Goal: Task Accomplishment & Management: Use online tool/utility

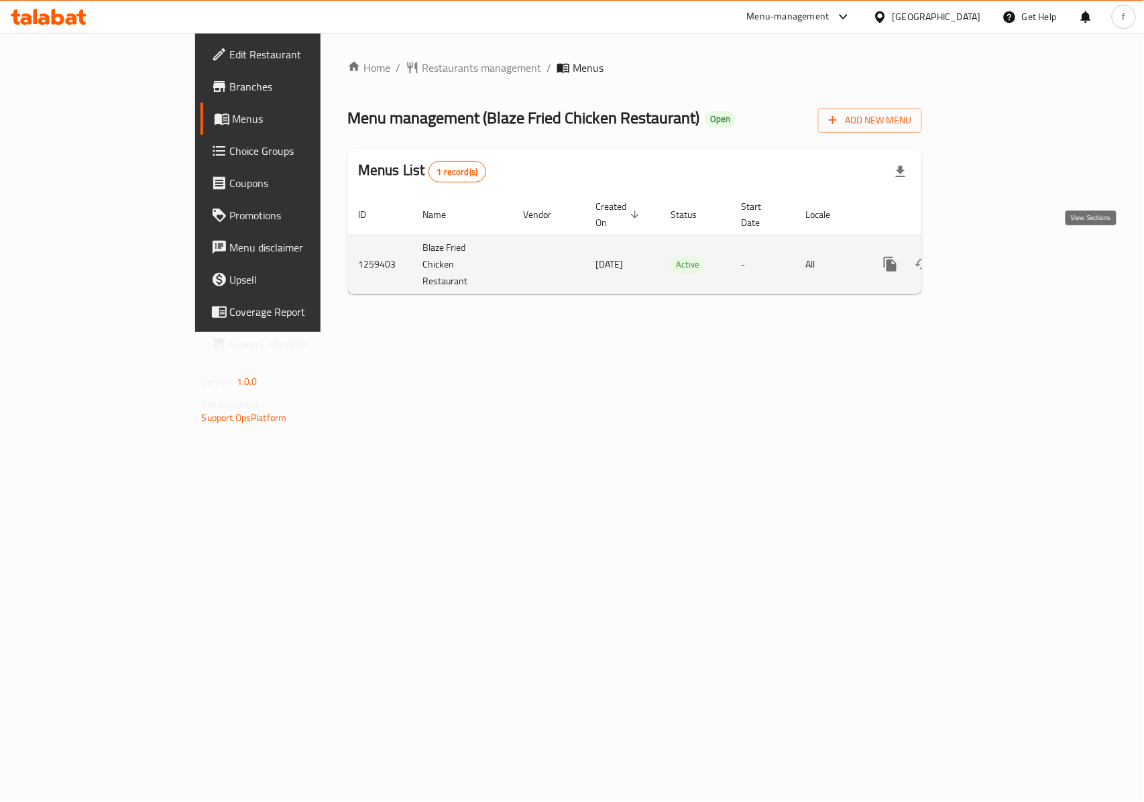
click at [995, 256] on icon "enhanced table" at bounding box center [987, 264] width 16 height 16
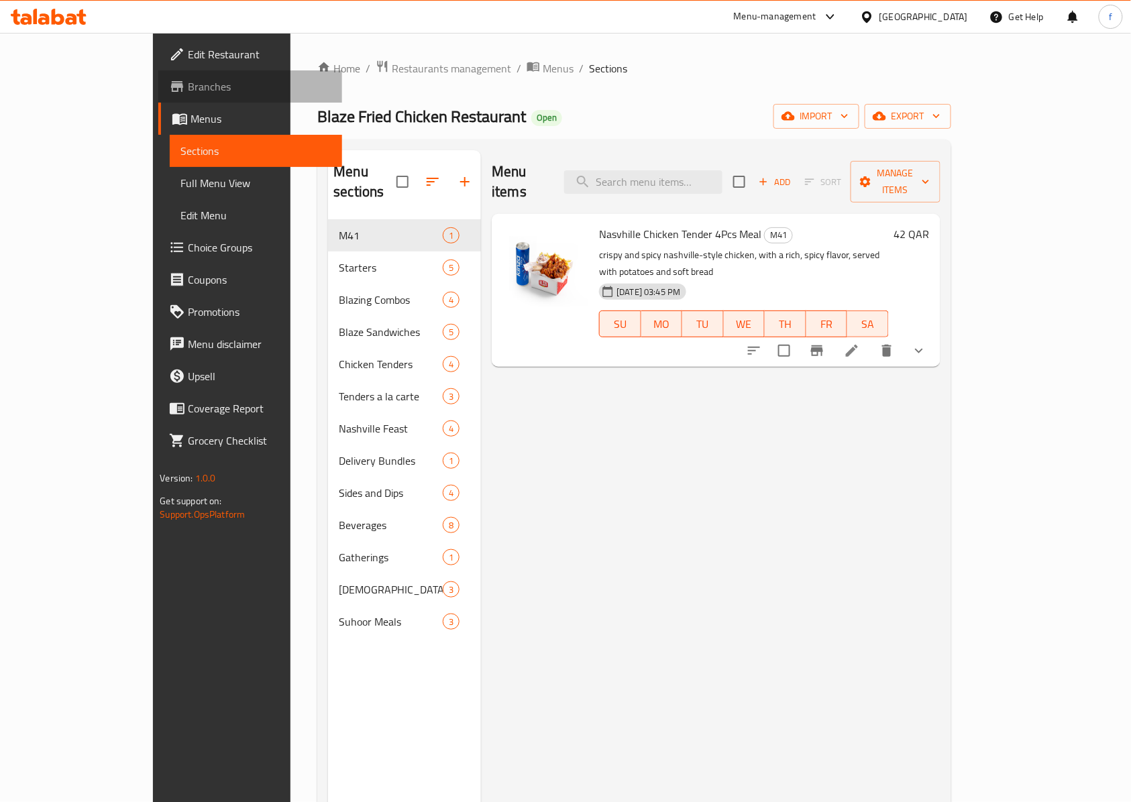
click at [188, 85] on span "Branches" at bounding box center [260, 86] width 144 height 16
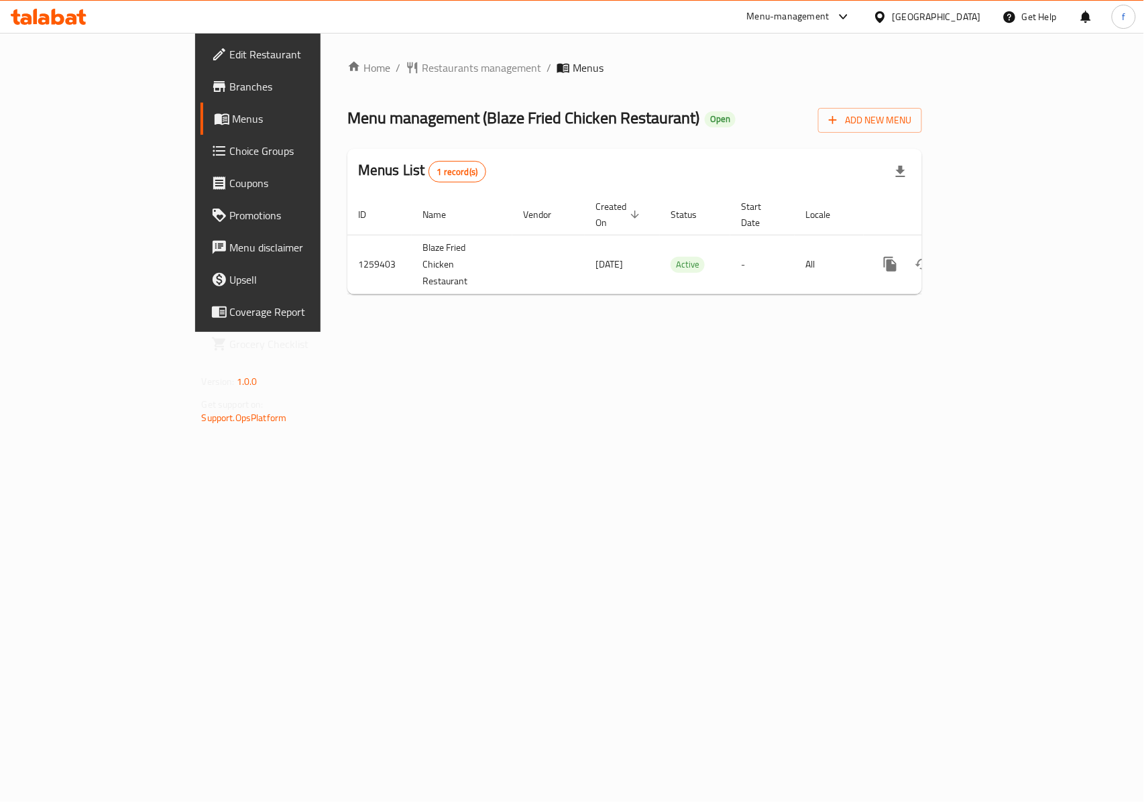
click at [230, 86] on span "Branches" at bounding box center [303, 86] width 146 height 16
click at [230, 90] on span "Branches" at bounding box center [303, 86] width 146 height 16
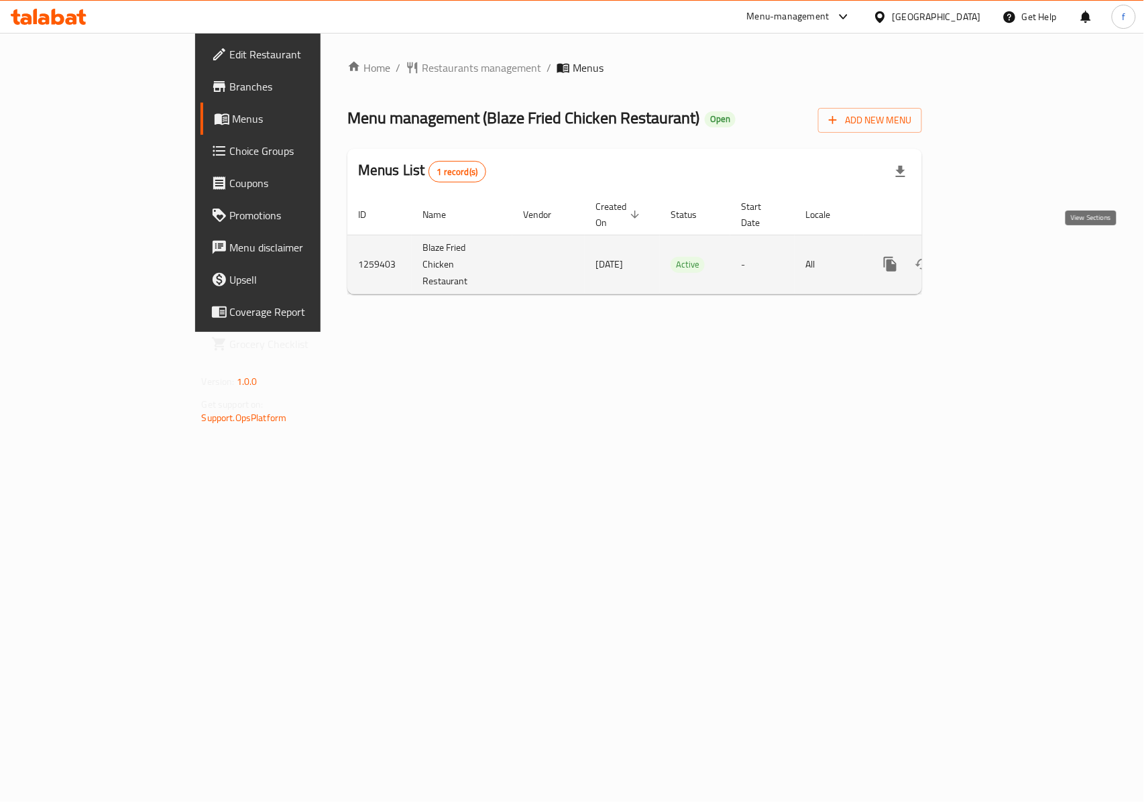
click at [993, 258] on icon "enhanced table" at bounding box center [987, 264] width 12 height 12
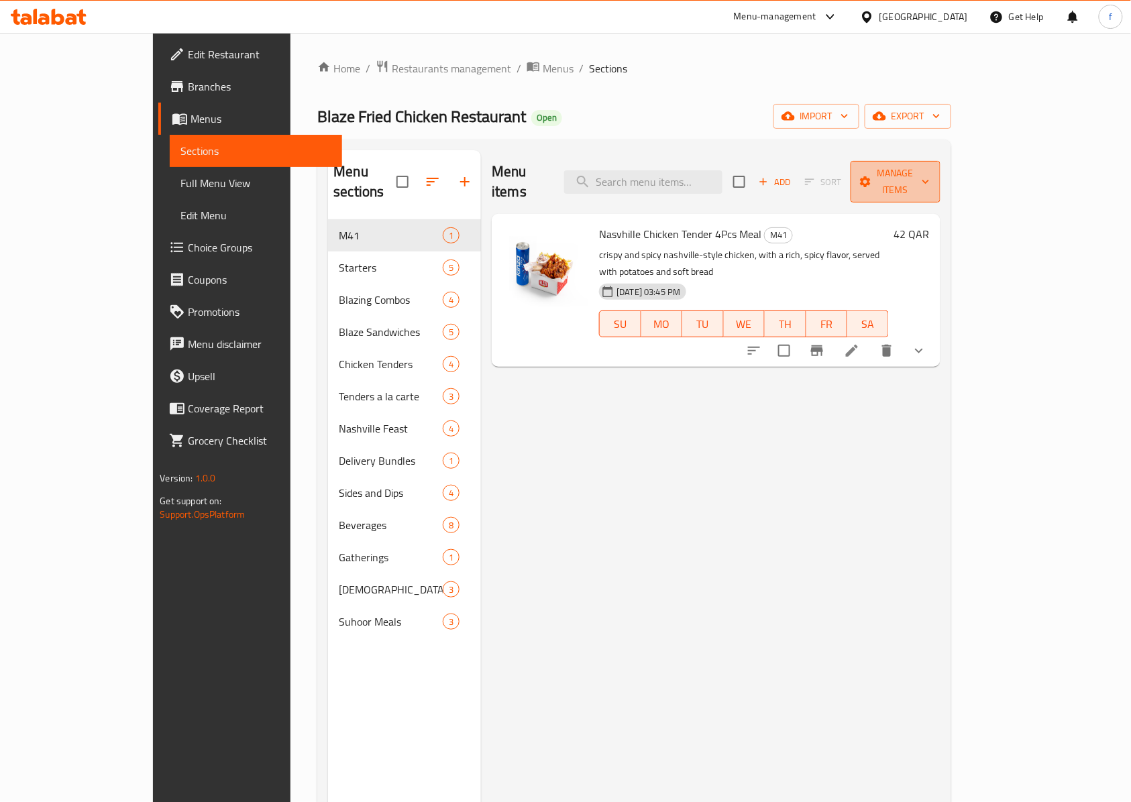
click at [940, 181] on button "Manage items" at bounding box center [895, 182] width 90 height 42
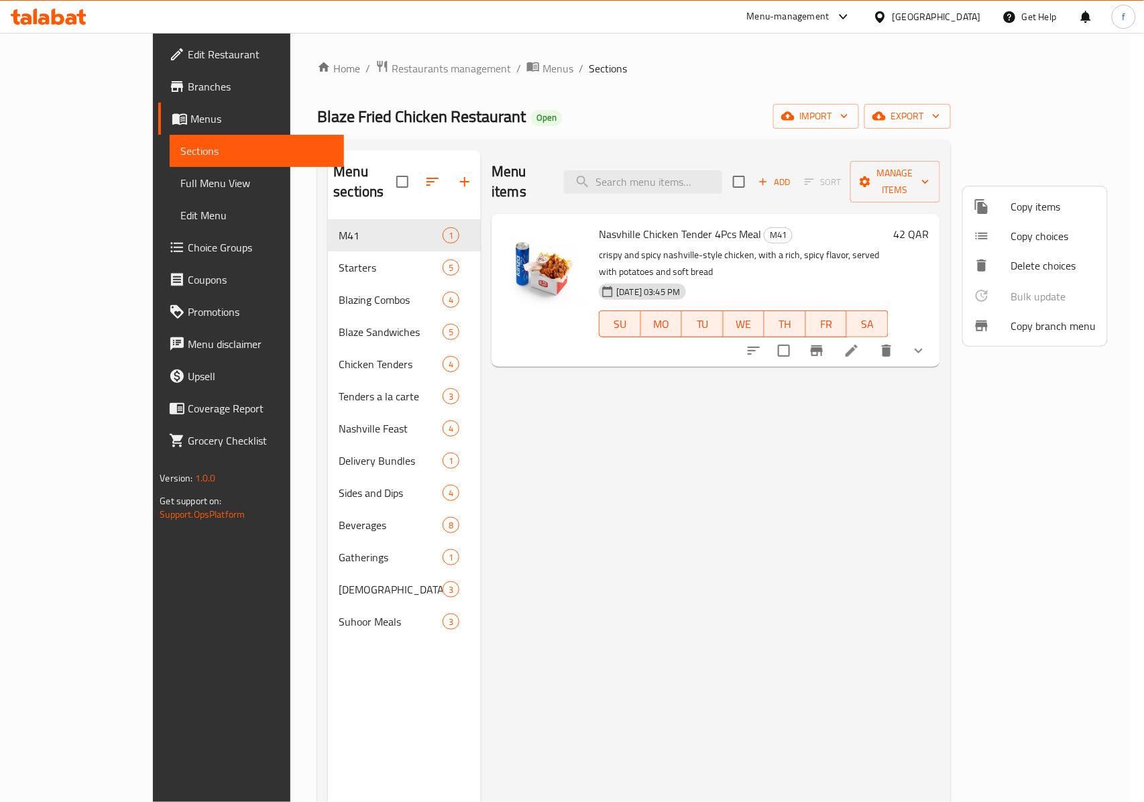
click at [1034, 321] on span "Copy branch menu" at bounding box center [1053, 326] width 85 height 16
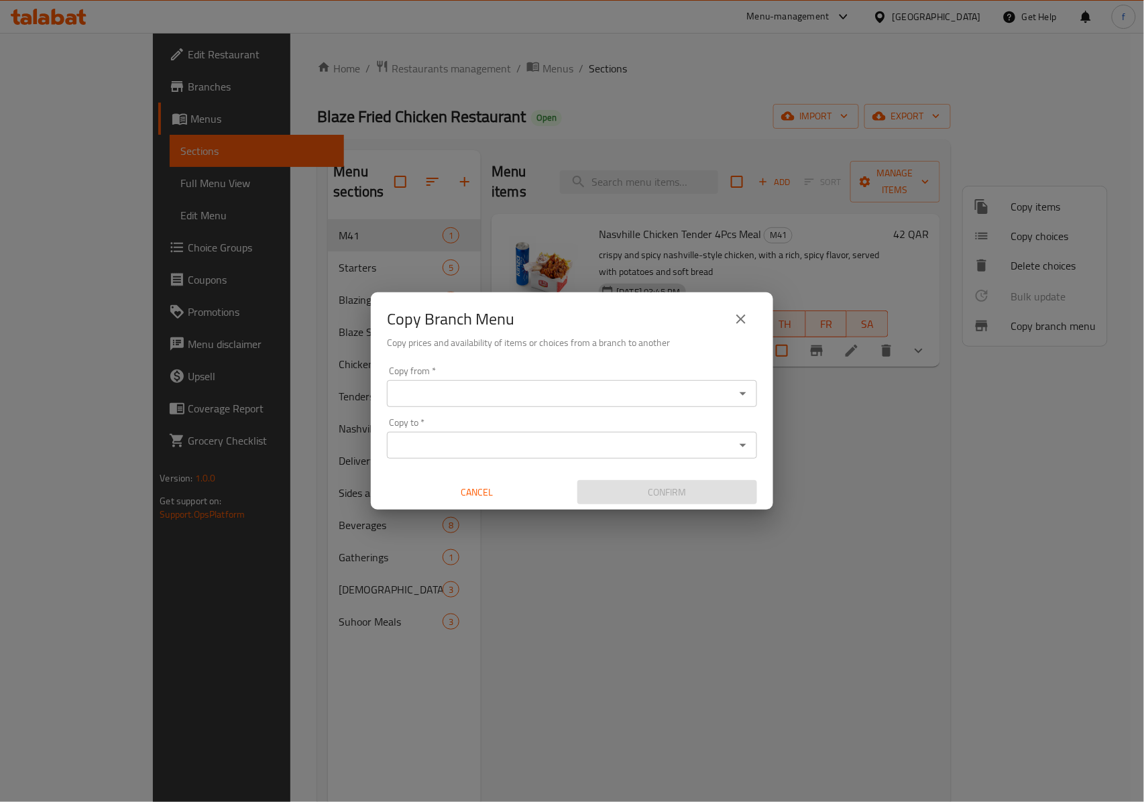
click at [425, 390] on input "Copy from   *" at bounding box center [561, 393] width 340 height 19
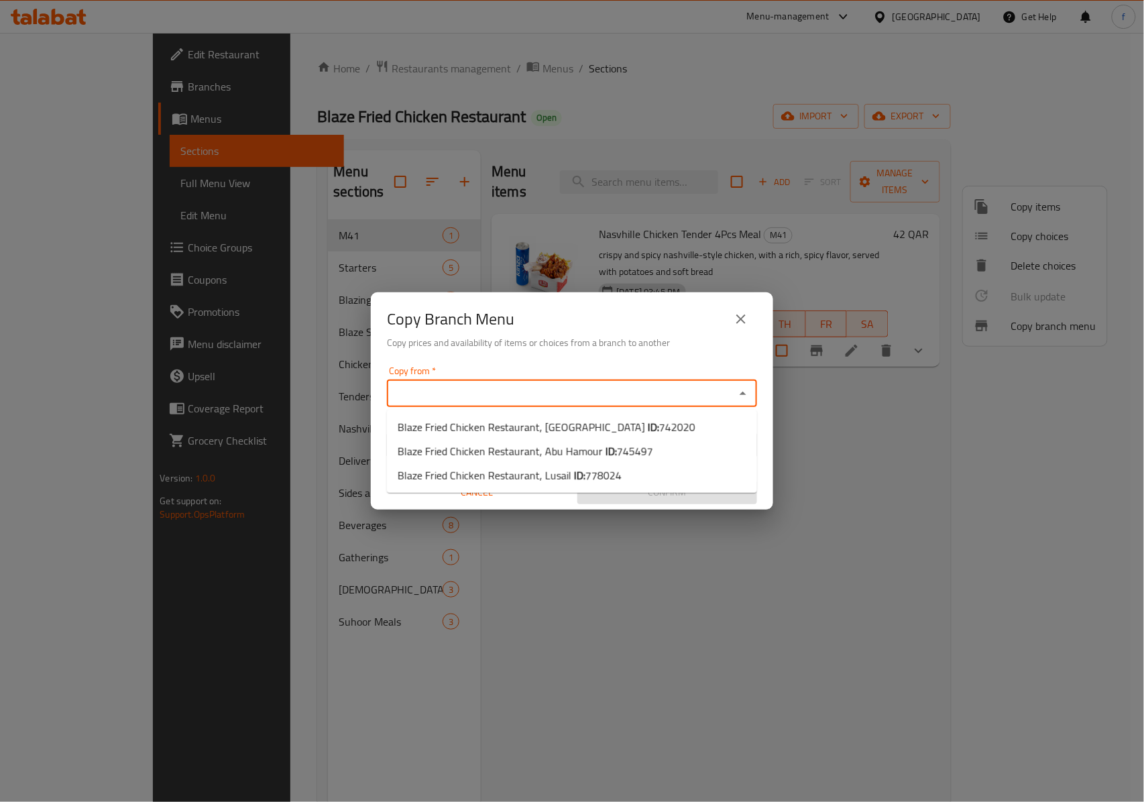
paste input "745497"
type input "745497"
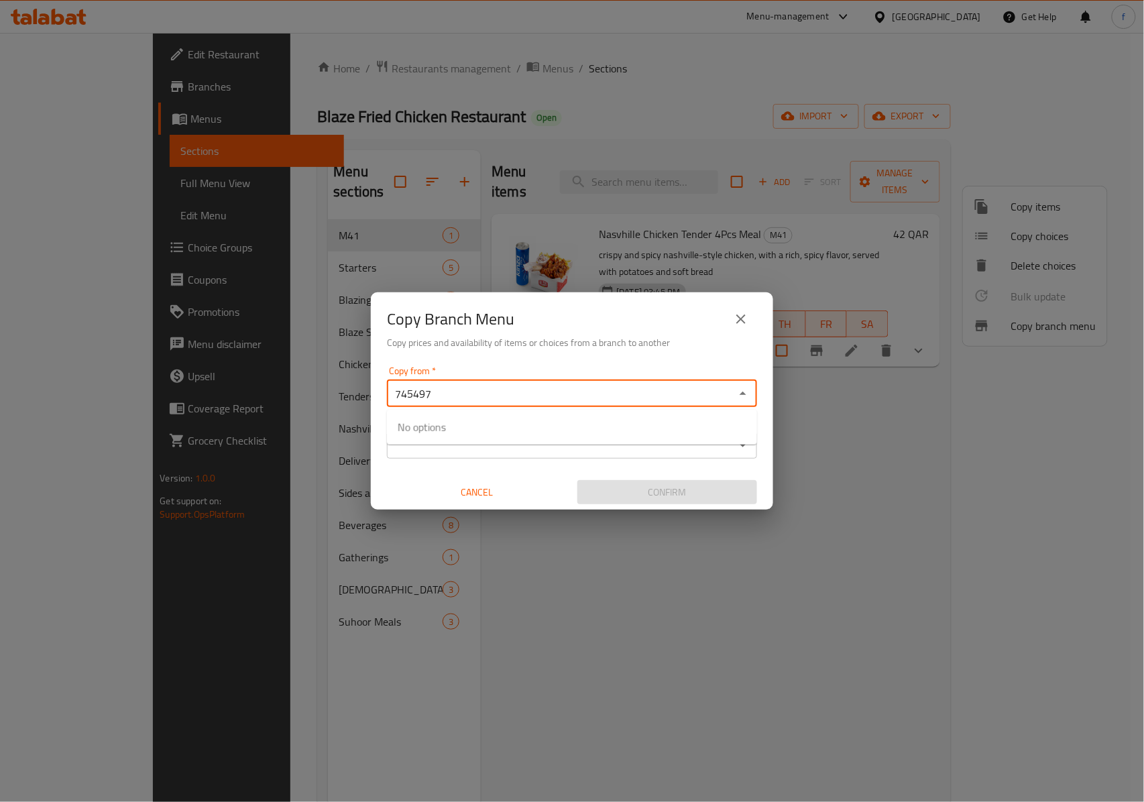
drag, startPoint x: 483, startPoint y: 396, endPoint x: 94, endPoint y: 390, distance: 389.1
click at [94, 390] on div "Copy Branch Menu Copy prices and availability of items or choices from a branch…" at bounding box center [572, 401] width 1144 height 802
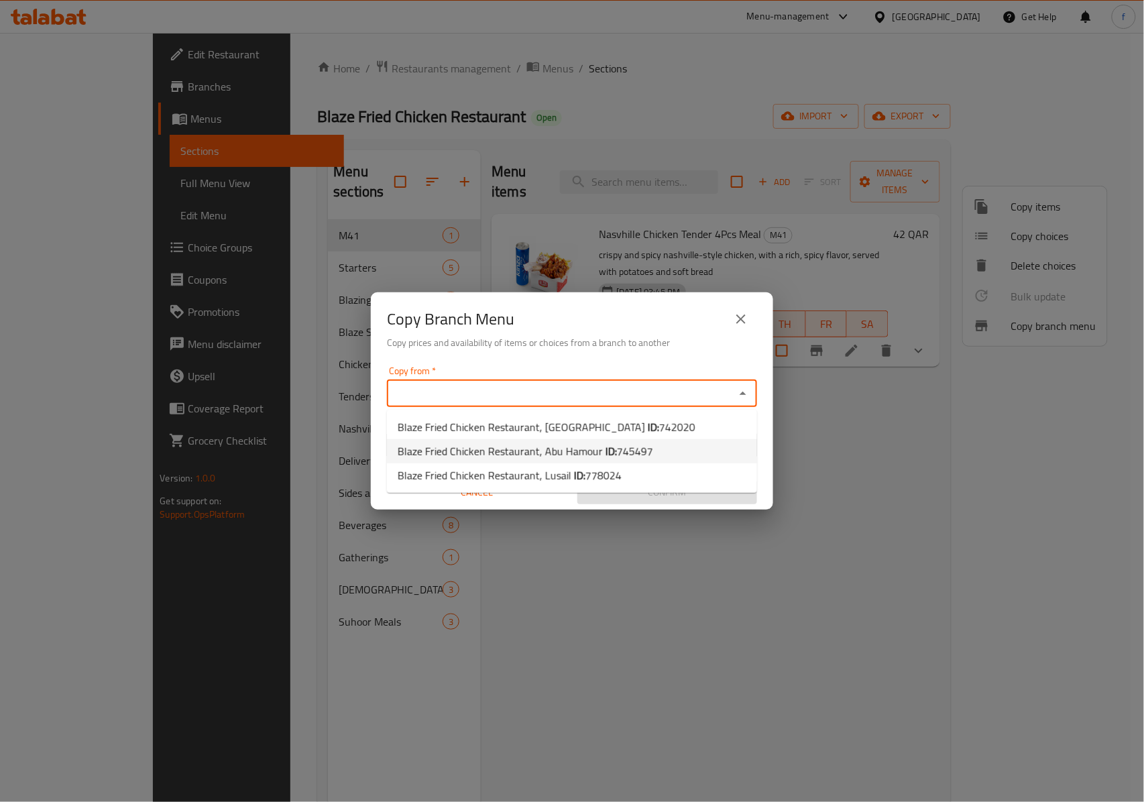
click at [699, 449] on li "Blaze Fried Chicken Restaurant, Abu Hamour ID: 745497" at bounding box center [572, 451] width 370 height 24
type input "Blaze Fried Chicken Restaurant, Abu Hamour"
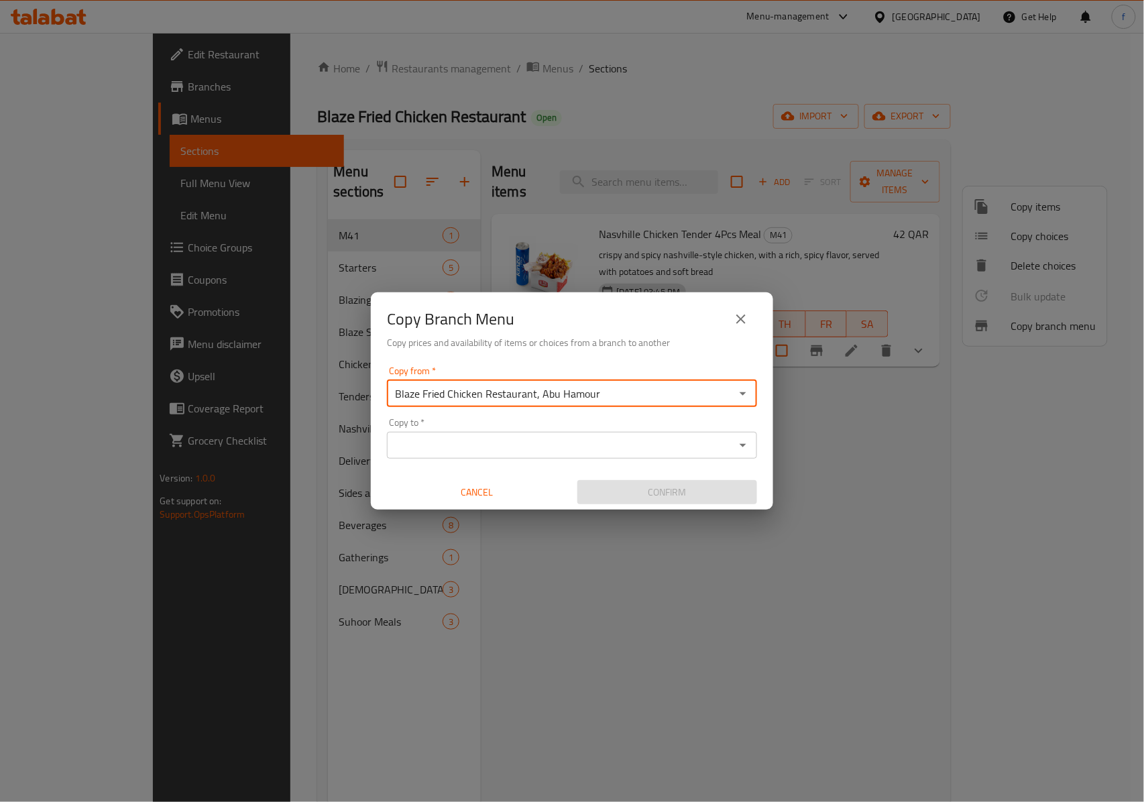
click at [652, 446] on input "Copy to   *" at bounding box center [561, 445] width 340 height 19
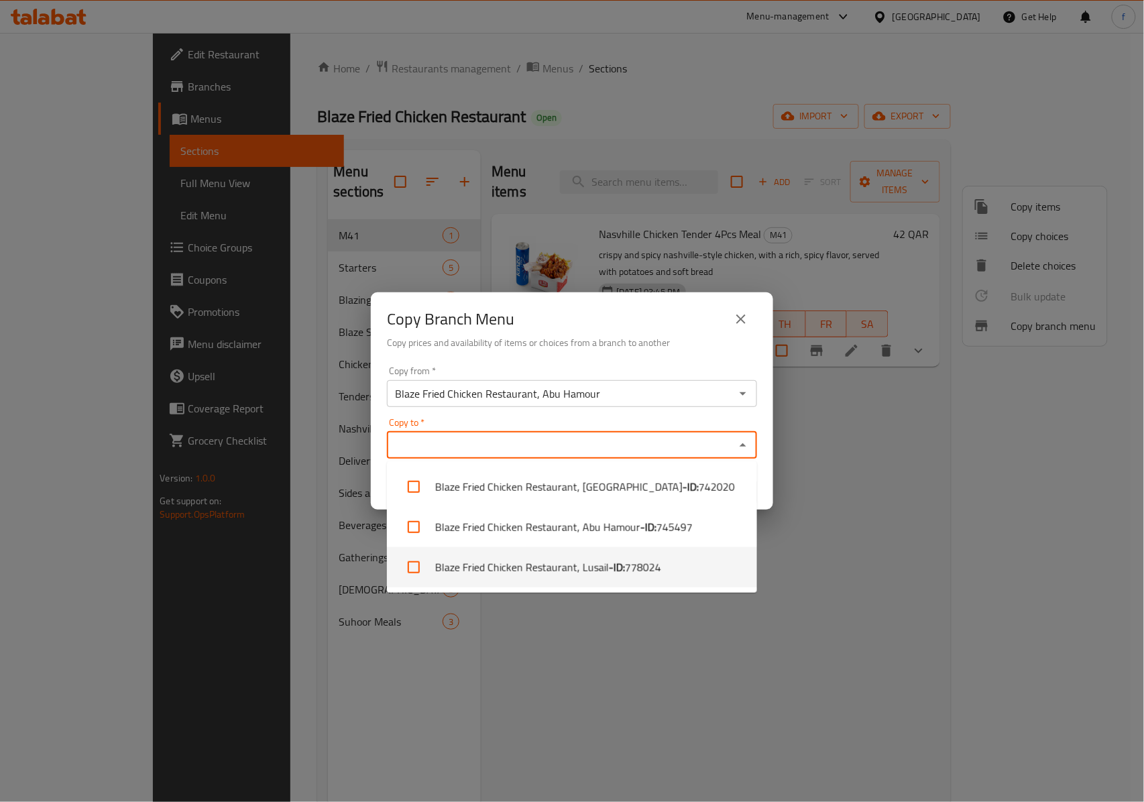
click at [661, 562] on li "Blaze Fried Chicken Restaurant, Lusail - ID: 778024" at bounding box center [572, 567] width 370 height 40
checkbox input "true"
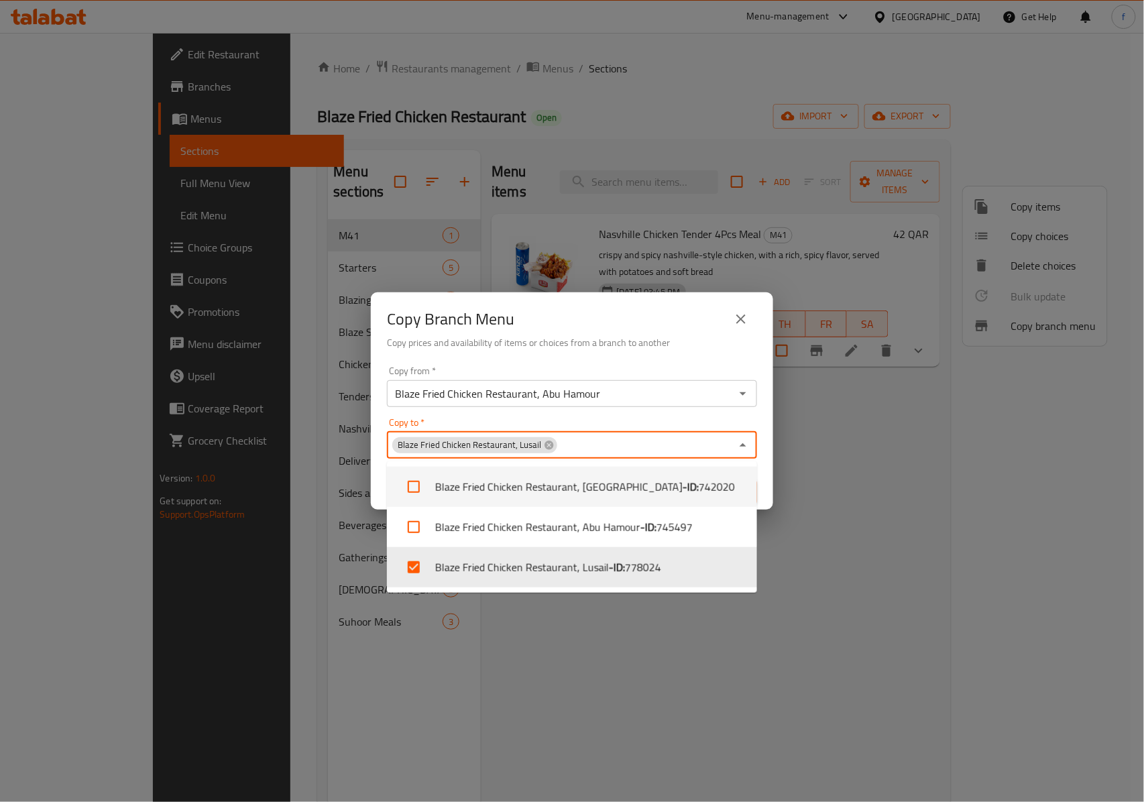
click at [757, 421] on div "Copy to   * Blaze Fried Chicken Restaurant, Lusail Copy to *" at bounding box center [572, 438] width 370 height 41
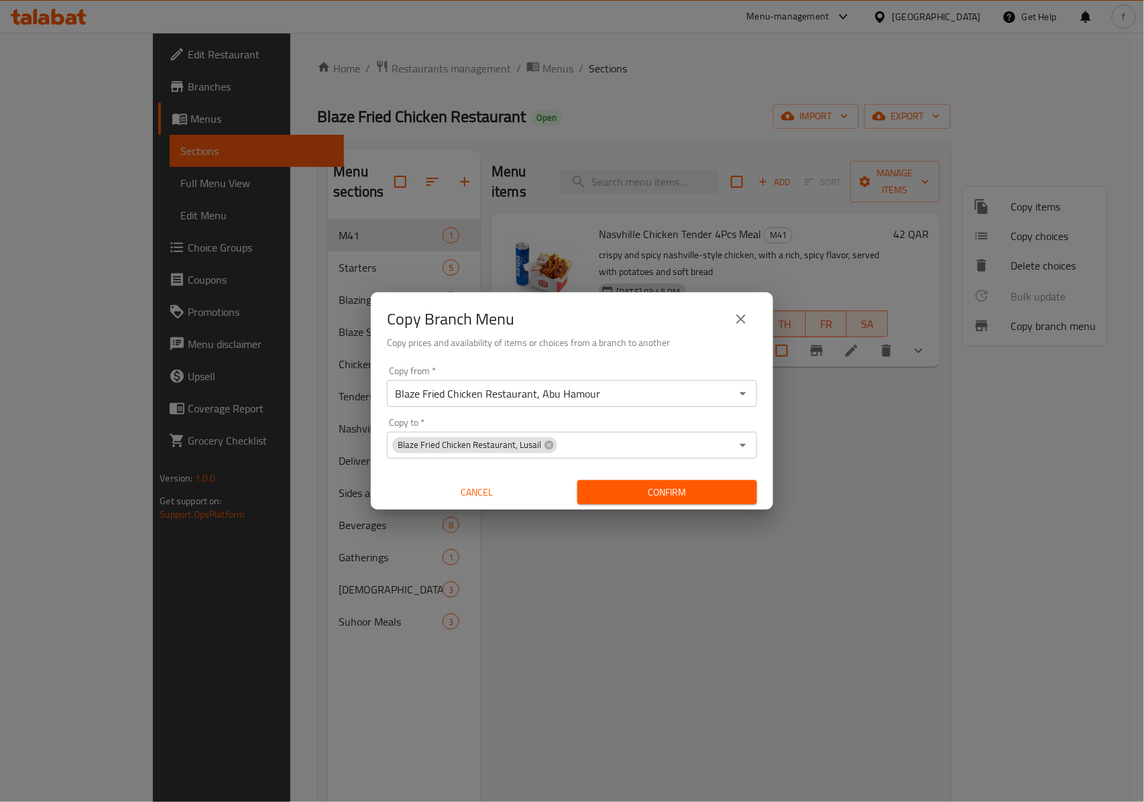
click at [770, 476] on div "Copy from   * Blaze Fried Chicken Restaurant, Abu Hamour Copy from * Copy to   …" at bounding box center [572, 436] width 402 height 150
click at [708, 480] on button "Confirm" at bounding box center [667, 492] width 180 height 25
